Goal: Task Accomplishment & Management: Complete application form

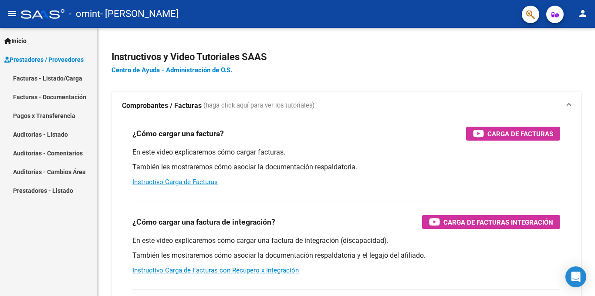
click at [58, 81] on link "Facturas - Listado/Carga" at bounding box center [48, 78] width 97 height 19
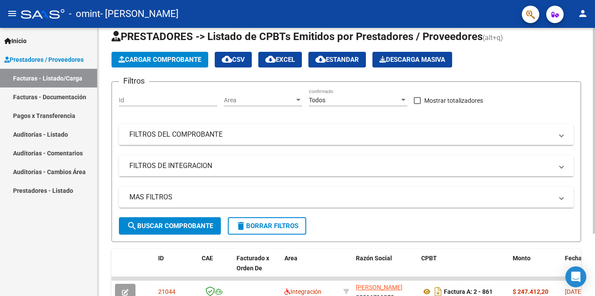
scroll to position [81, 0]
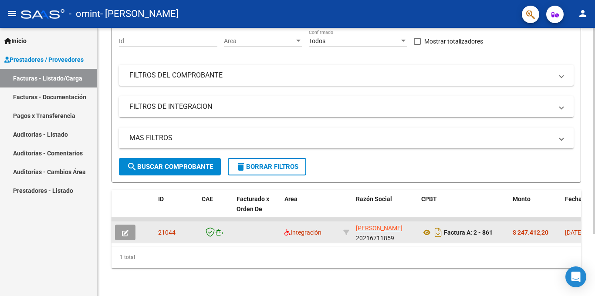
click at [257, 233] on datatable-body-cell at bounding box center [257, 232] width 48 height 21
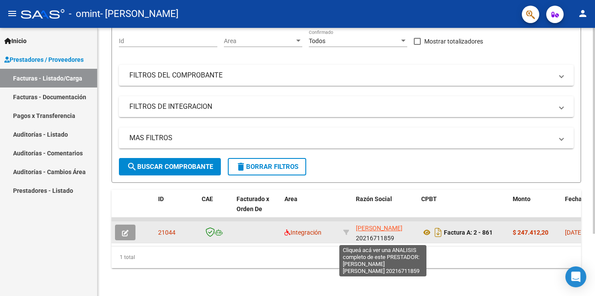
click at [387, 232] on span "[PERSON_NAME]" at bounding box center [379, 228] width 47 height 7
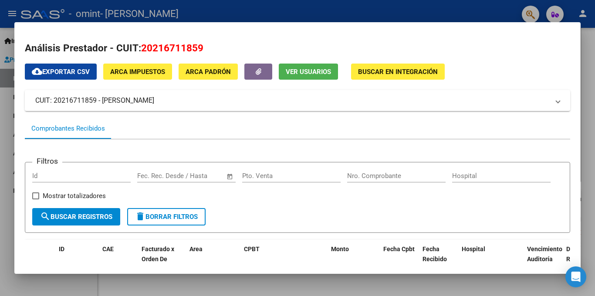
scroll to position [70, 0]
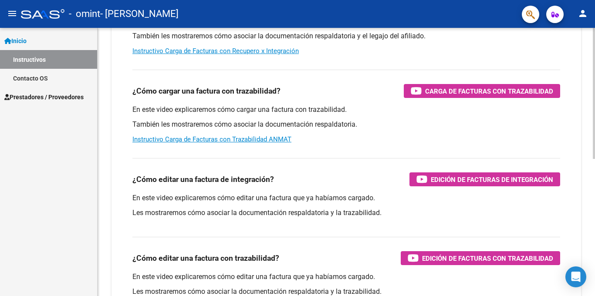
scroll to position [272, 0]
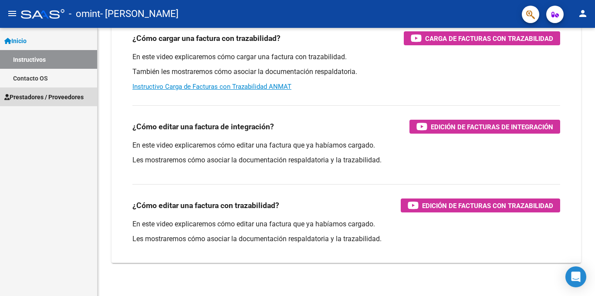
click at [56, 94] on span "Prestadores / Proveedores" at bounding box center [43, 97] width 79 height 10
click at [56, 100] on span "Prestadores / Proveedores" at bounding box center [43, 97] width 79 height 10
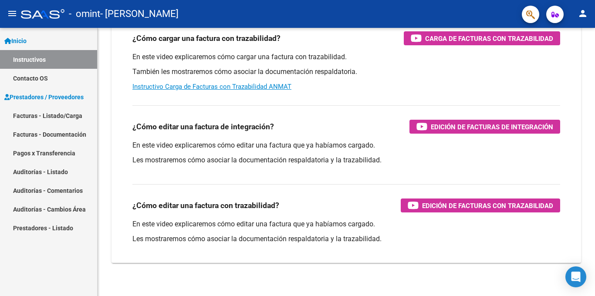
click at [57, 117] on link "Facturas - Listado/Carga" at bounding box center [48, 115] width 97 height 19
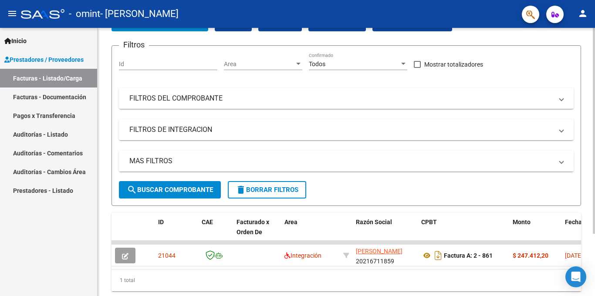
scroll to position [81, 0]
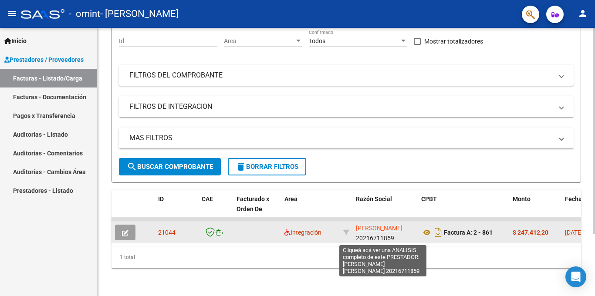
click at [385, 232] on span "[PERSON_NAME]" at bounding box center [379, 228] width 47 height 7
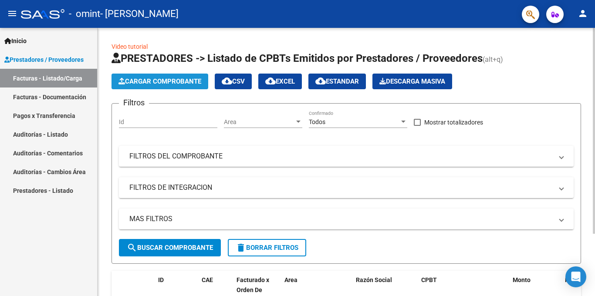
click at [155, 78] on span "Cargar Comprobante" at bounding box center [159, 82] width 83 height 8
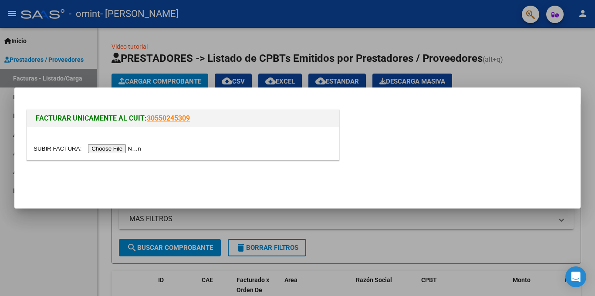
click at [124, 148] on input "file" at bounding box center [89, 148] width 110 height 9
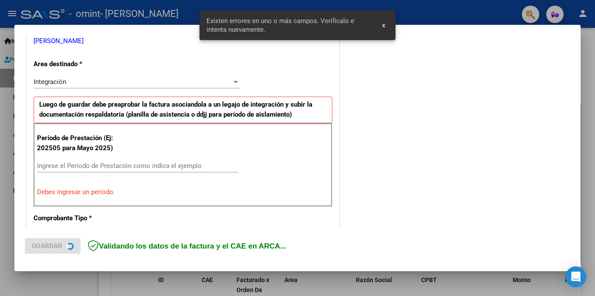
scroll to position [191, 0]
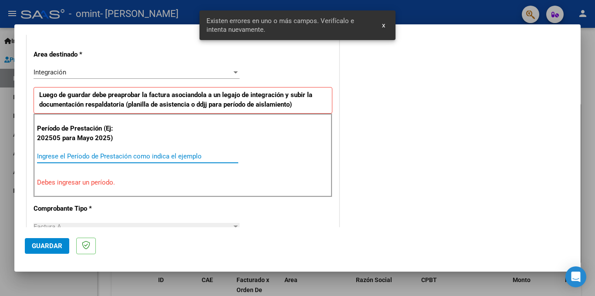
click at [112, 157] on input "Ingrese el Período de Prestación como indica el ejemplo" at bounding box center [137, 156] width 201 height 8
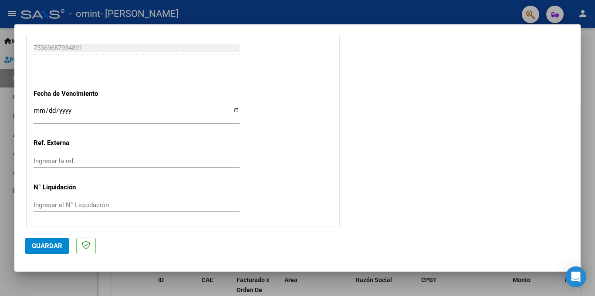
scroll to position [574, 0]
type input "202508"
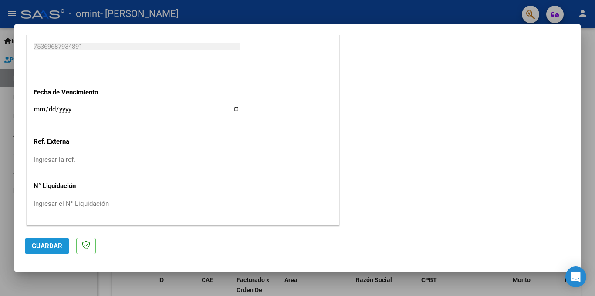
click at [49, 247] on span "Guardar" at bounding box center [47, 246] width 30 height 8
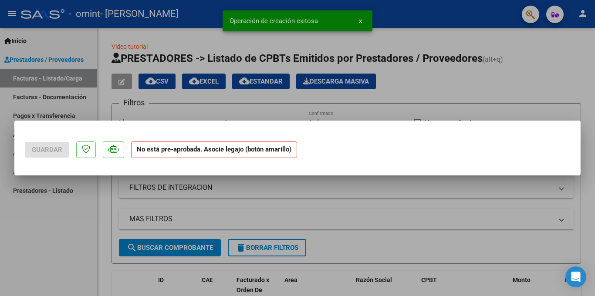
scroll to position [0, 0]
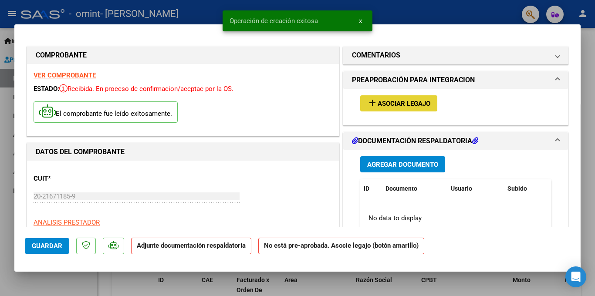
click at [398, 106] on span "Asociar Legajo" at bounding box center [404, 104] width 53 height 8
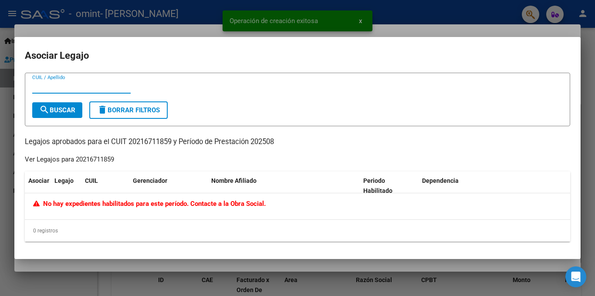
paste input "20216711859"
type input "20216711859"
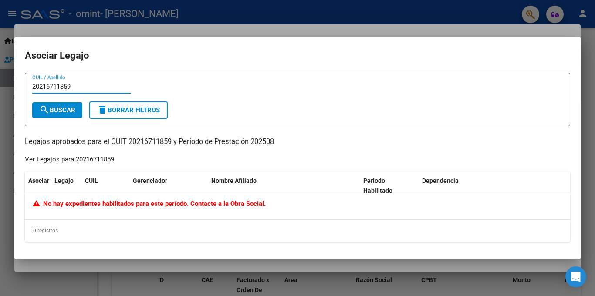
drag, startPoint x: 98, startPoint y: 89, endPoint x: 1, endPoint y: 88, distance: 97.6
click at [0, 88] on div "COMPROBANTE VER COMPROBANTE ESTADO: Recibida. En proceso de confirmacion/acepta…" at bounding box center [297, 148] width 595 height 296
click at [68, 111] on span "search Buscar" at bounding box center [57, 110] width 36 height 8
click at [66, 111] on span "search Buscar" at bounding box center [57, 110] width 36 height 8
drag, startPoint x: 51, startPoint y: 88, endPoint x: 24, endPoint y: 88, distance: 27.9
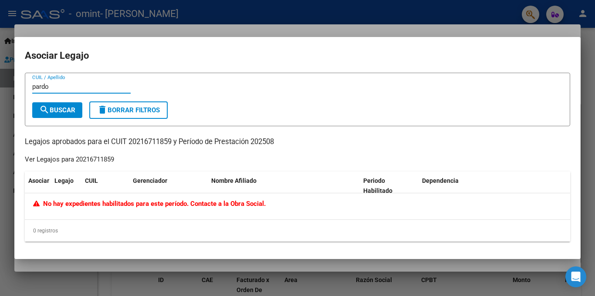
click at [24, 88] on mat-dialog-content "pardo CUIL / Apellido search Buscar delete Borrar Filtros Legajos aprobados par…" at bounding box center [297, 161] width 566 height 176
click at [55, 110] on span "search Buscar" at bounding box center [57, 110] width 36 height 8
drag, startPoint x: 86, startPoint y: 87, endPoint x: 10, endPoint y: 83, distance: 76.3
click at [10, 83] on div "COMPROBANTE VER COMPROBANTE ESTADO: Recibida. En proceso de confirmacion/acepta…" at bounding box center [297, 148] width 595 height 296
click at [79, 89] on input "20216711859" at bounding box center [81, 87] width 98 height 8
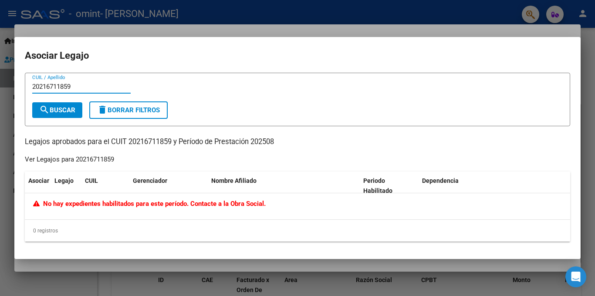
drag, startPoint x: 79, startPoint y: 89, endPoint x: 31, endPoint y: 87, distance: 48.0
click at [31, 87] on form "20216711859 CUIL / Apellido search Buscar delete Borrar Filtros" at bounding box center [297, 100] width 545 height 54
paste input "4325858701"
type input "4325858701"
click at [63, 112] on span "search Buscar" at bounding box center [57, 110] width 36 height 8
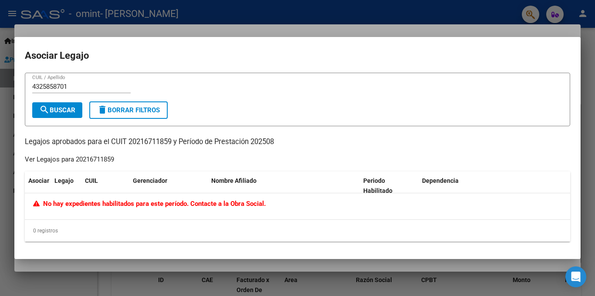
click at [266, 217] on div "No hay expedientes habilitados para este período. Contacte a la Obra Social." at bounding box center [297, 206] width 545 height 26
click at [449, 43] on mat-dialog-container "Asociar Legajo 4325858701 CUIL / Apellido search Buscar delete Borrar Filtros L…" at bounding box center [297, 148] width 566 height 222
click at [423, 20] on div at bounding box center [297, 148] width 595 height 296
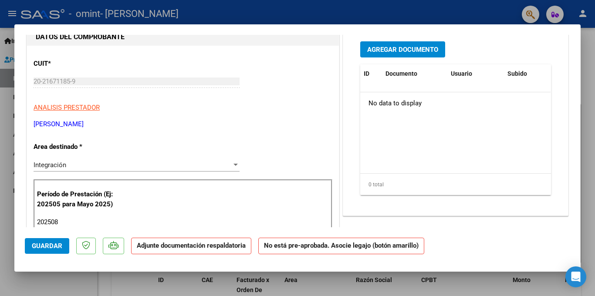
scroll to position [150, 0]
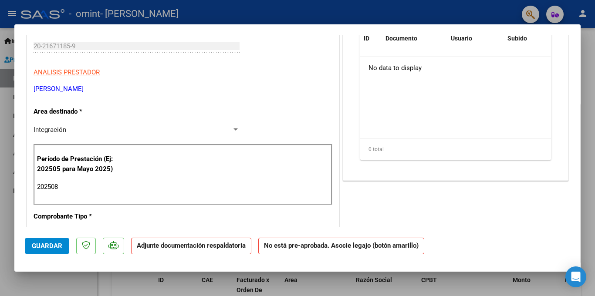
click at [226, 247] on strong "Adjunte documentación respaldatoria" at bounding box center [191, 246] width 109 height 8
click at [343, 247] on strong "No está pre-aprobada. Asocie legajo (botón amarillo)" at bounding box center [341, 246] width 166 height 17
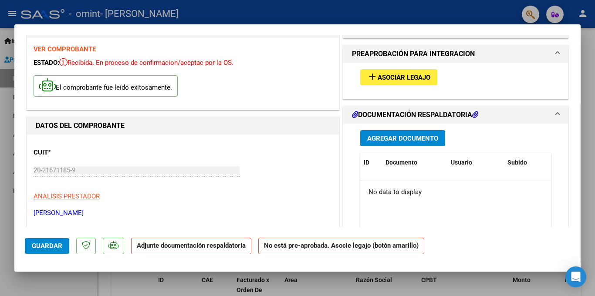
scroll to position [0, 0]
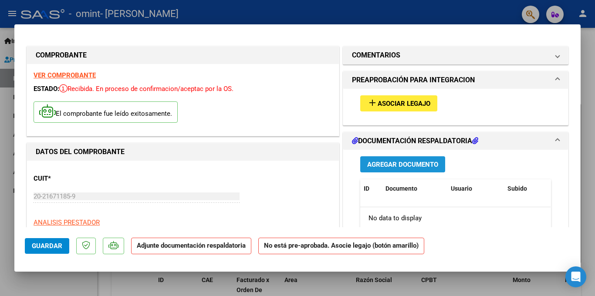
click at [412, 166] on span "Agregar Documento" at bounding box center [402, 165] width 71 height 8
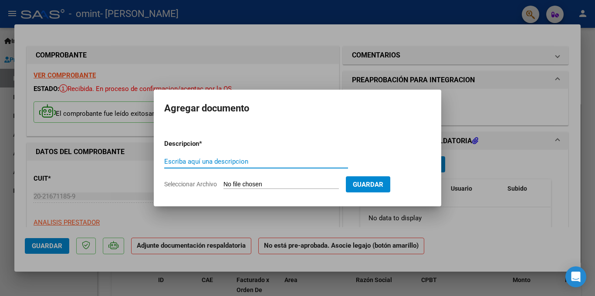
click at [290, 181] on input "Seleccionar Archivo" at bounding box center [280, 185] width 115 height 8
click at [224, 157] on div "Escriba aquí una descripcion" at bounding box center [256, 161] width 184 height 13
type input "C:\fakepath\pardo planillas kinesio resp [DATE].pdf"
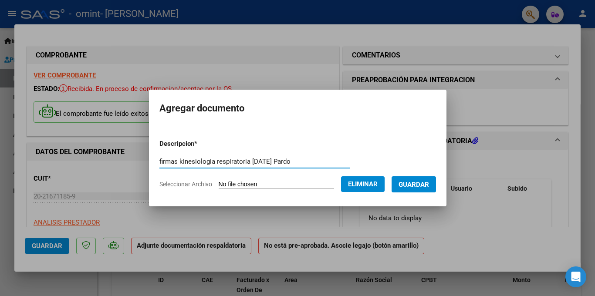
type input "firmas kinesiologia respiratoria [DATE] Pardo"
click at [417, 184] on span "Guardar" at bounding box center [414, 185] width 30 height 8
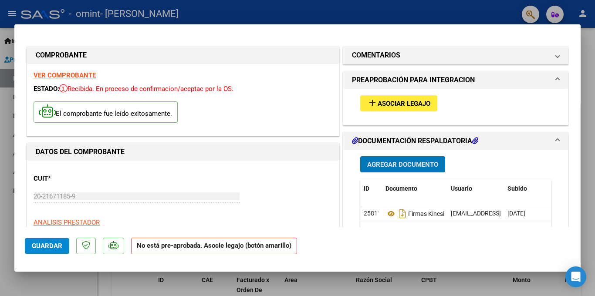
click at [397, 102] on span "Asociar Legajo" at bounding box center [404, 104] width 53 height 8
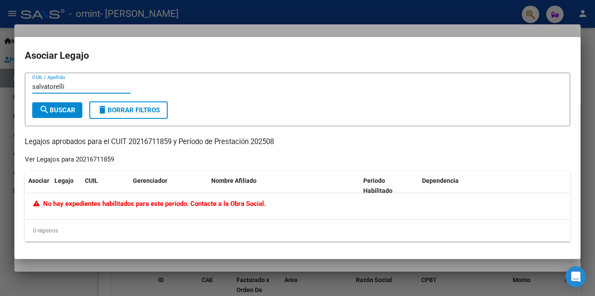
type input "salvatorelli"
click at [457, 276] on div at bounding box center [297, 148] width 595 height 296
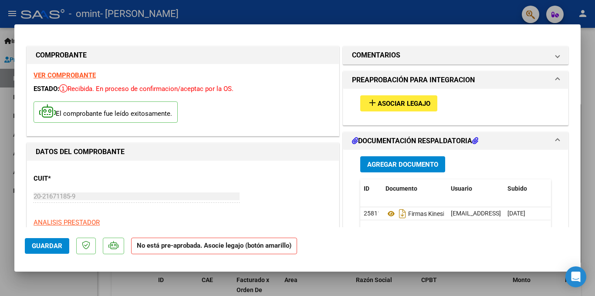
click at [55, 243] on span "Guardar" at bounding box center [47, 246] width 30 height 8
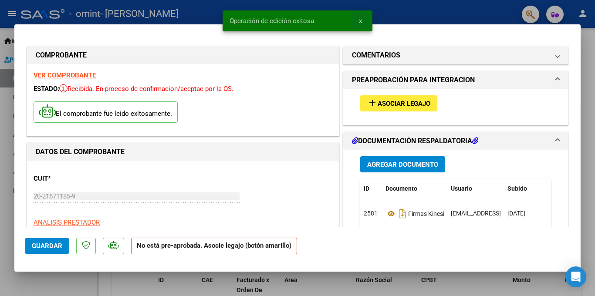
click at [363, 25] on button "x" at bounding box center [360, 21] width 17 height 16
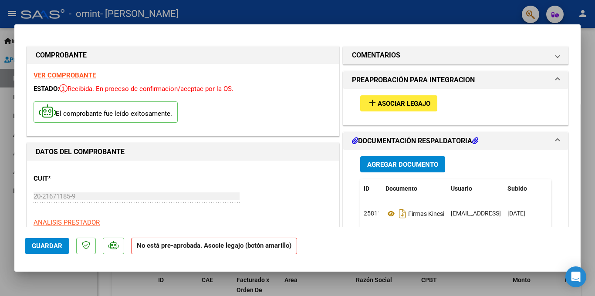
click at [588, 66] on div at bounding box center [297, 148] width 595 height 296
type input "$ 0,00"
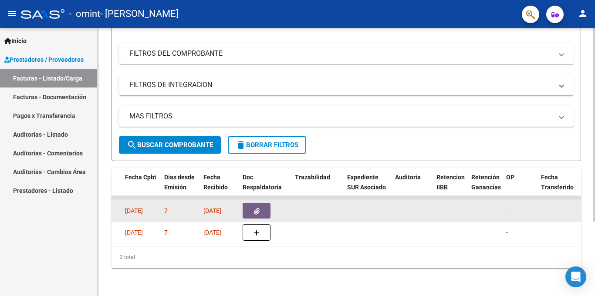
scroll to position [99, 0]
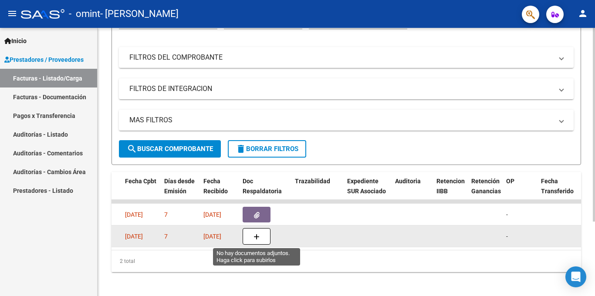
click at [259, 237] on icon "button" at bounding box center [257, 237] width 6 height 7
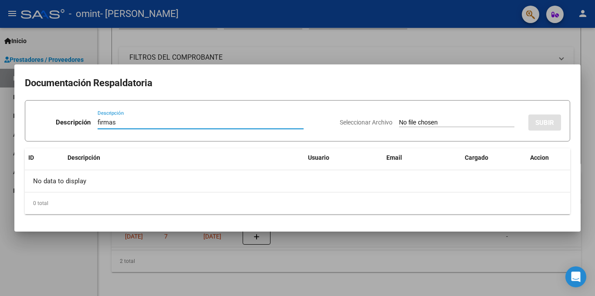
type input "firmas"
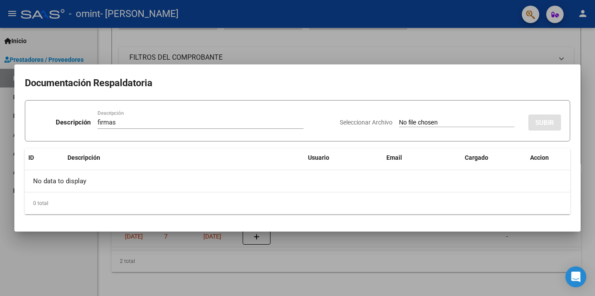
click at [440, 127] on input "Seleccionar Archivo" at bounding box center [456, 123] width 115 height 8
click at [437, 119] on input "Seleccionar Archivo" at bounding box center [456, 123] width 115 height 8
click at [369, 126] on div "Seleccionar Archivo SUBIR" at bounding box center [450, 121] width 221 height 27
click at [369, 122] on span "Seleccionar Archivo" at bounding box center [366, 122] width 53 height 7
click at [399, 122] on input "Seleccionar Archivo" at bounding box center [456, 123] width 115 height 8
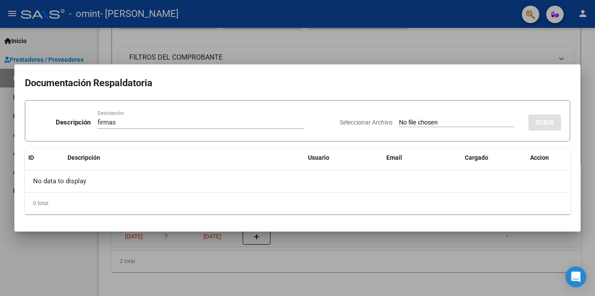
type input "C:\fakepath\pardo kinesio motora [DATE].pdf"
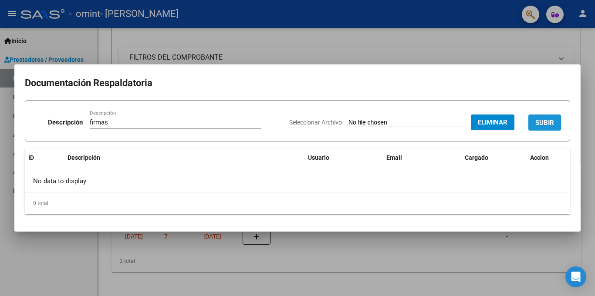
click at [546, 119] on span "SUBIR" at bounding box center [544, 123] width 19 height 8
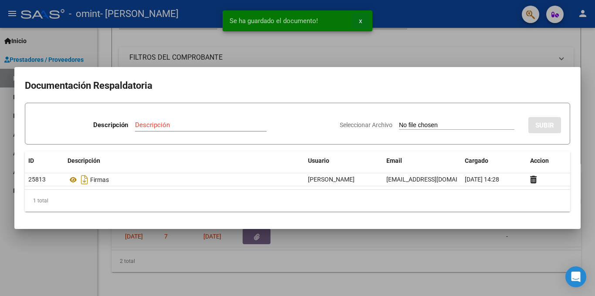
click at [362, 22] on button "x" at bounding box center [360, 21] width 17 height 16
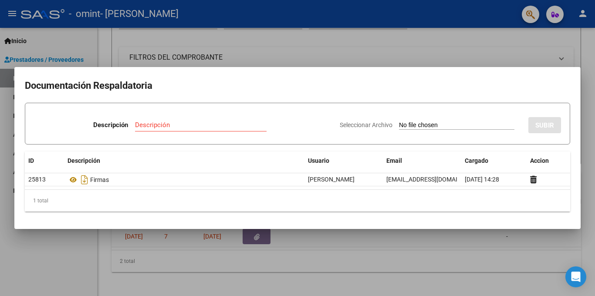
click at [477, 253] on div at bounding box center [297, 148] width 595 height 296
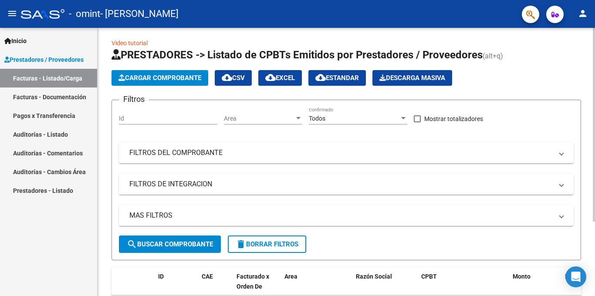
scroll to position [0, 0]
